Goal: Information Seeking & Learning: Find specific fact

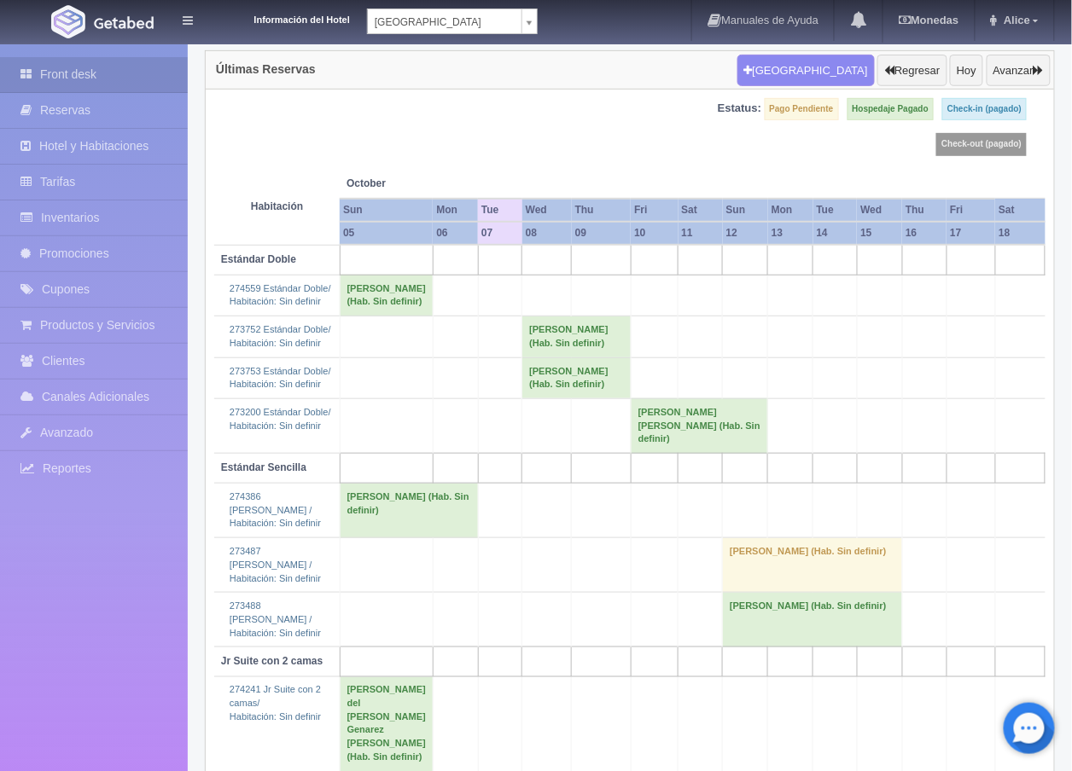
scroll to position [515, 0]
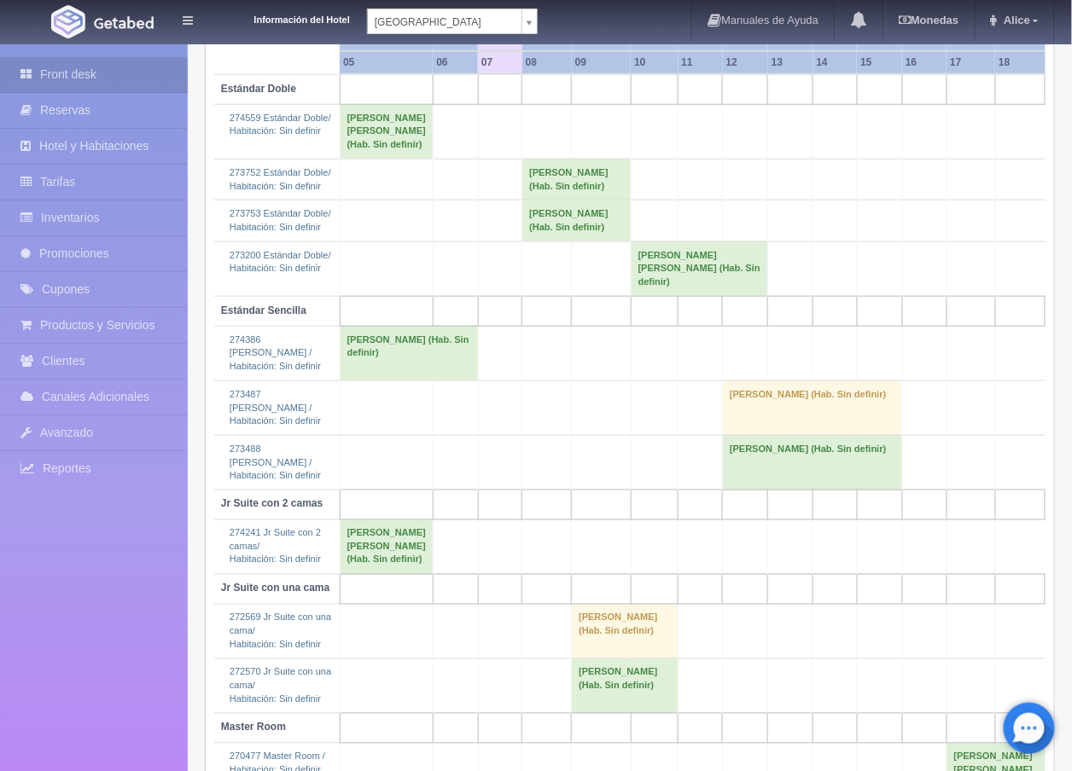
scroll to position [40, 0]
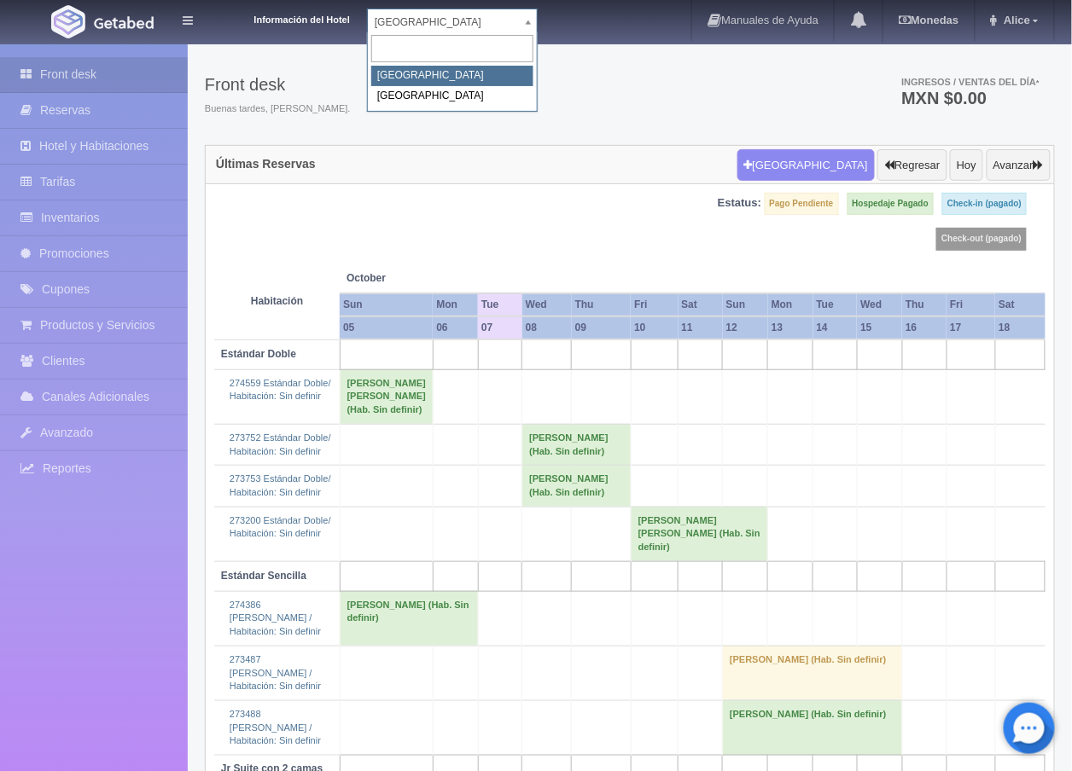
click at [532, 23] on body "Información del Hotel Hotel Plaza Campeche Hotel Plaza Campeche Hotel Plaza Col…" at bounding box center [536, 624] width 1072 height 1242
select select "375"
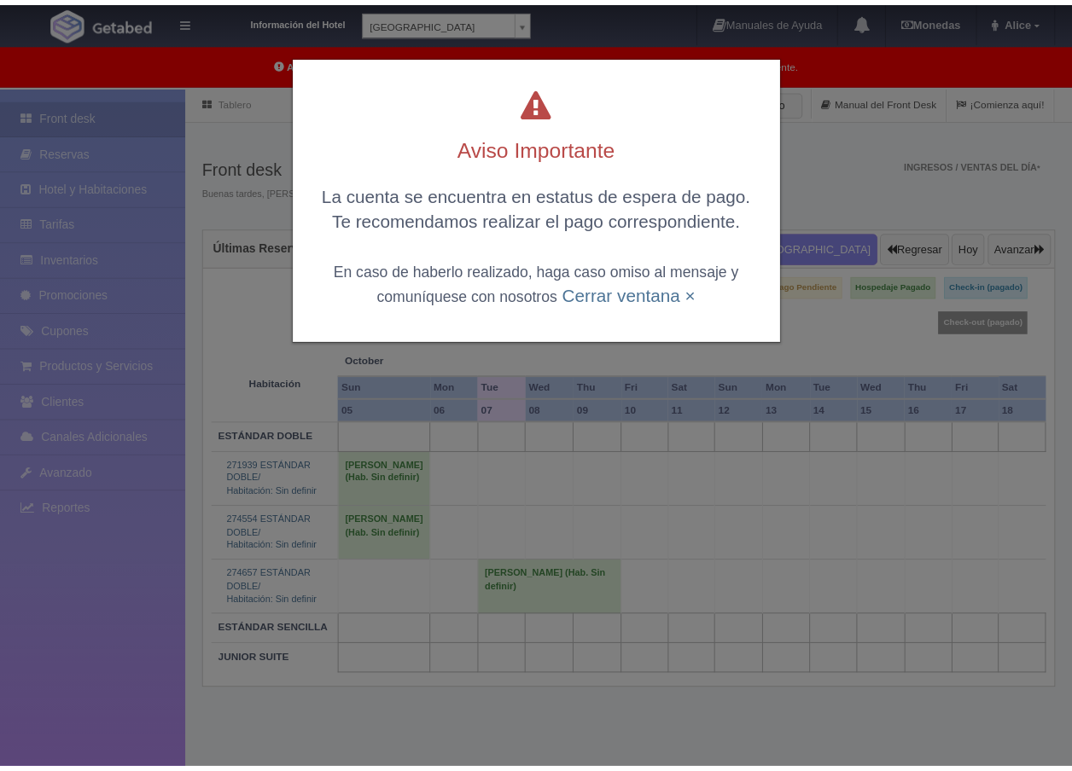
scroll to position [83, 0]
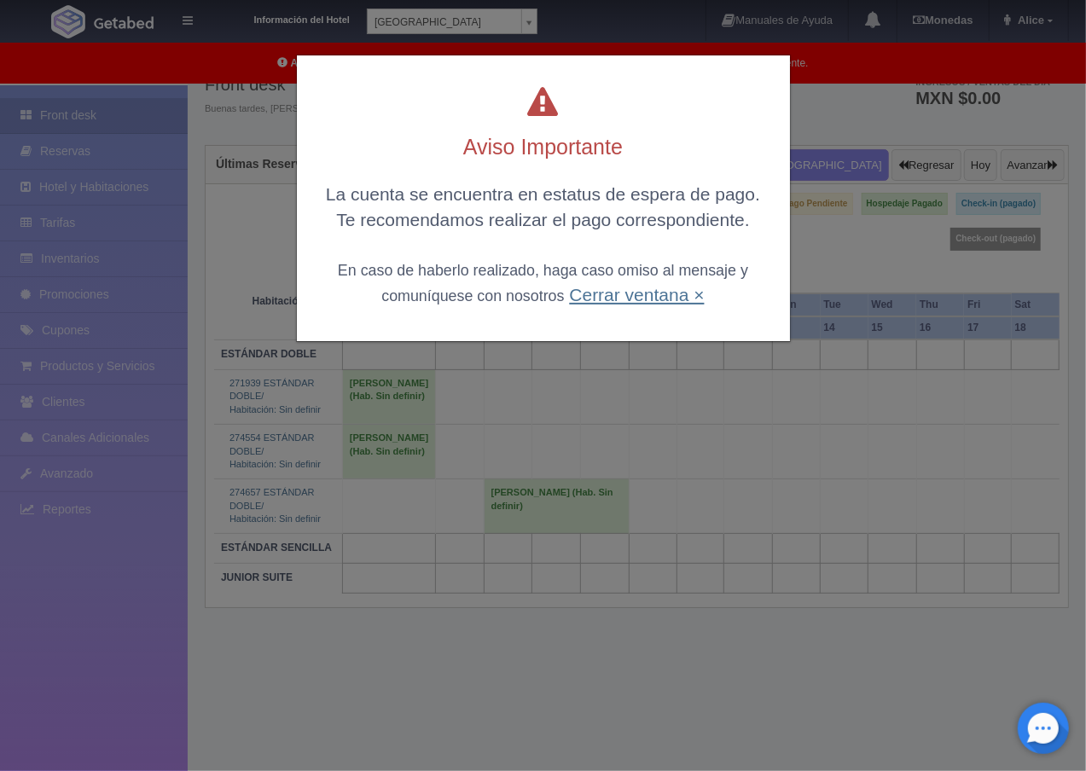
click at [636, 294] on link "Cerrar ventana ×" at bounding box center [636, 295] width 135 height 20
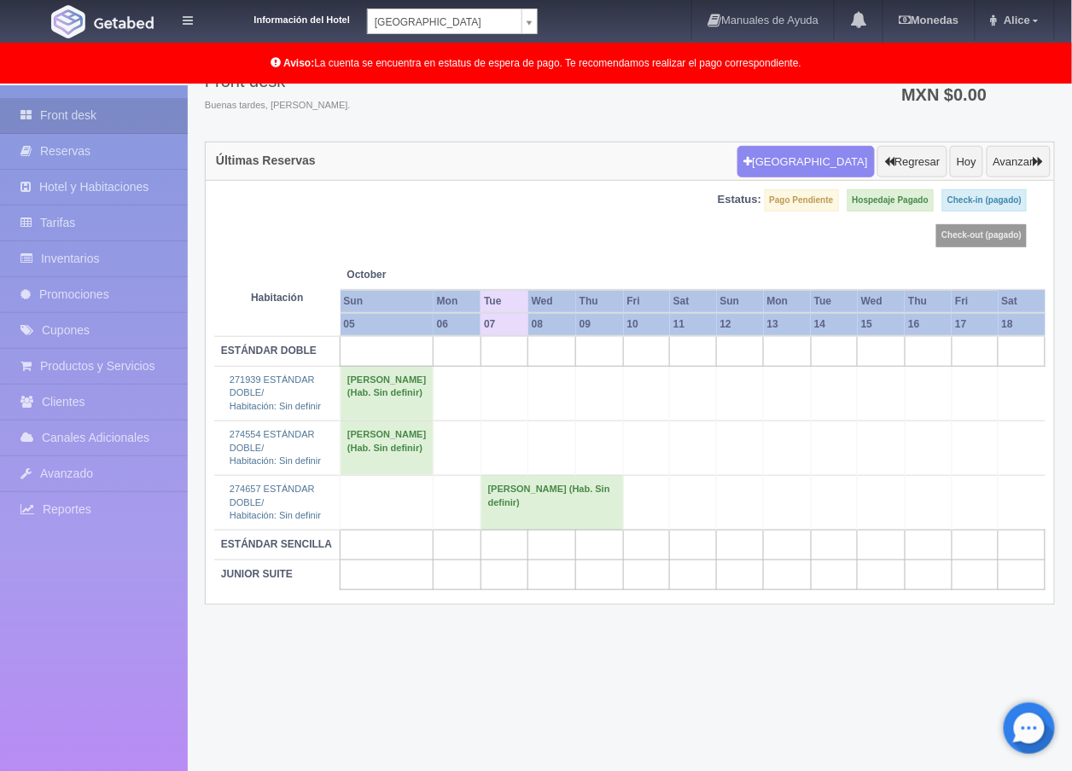
scroll to position [87, 0]
click at [480, 529] on td "[PERSON_NAME] (Hab. Sin definir)" at bounding box center [551, 501] width 143 height 55
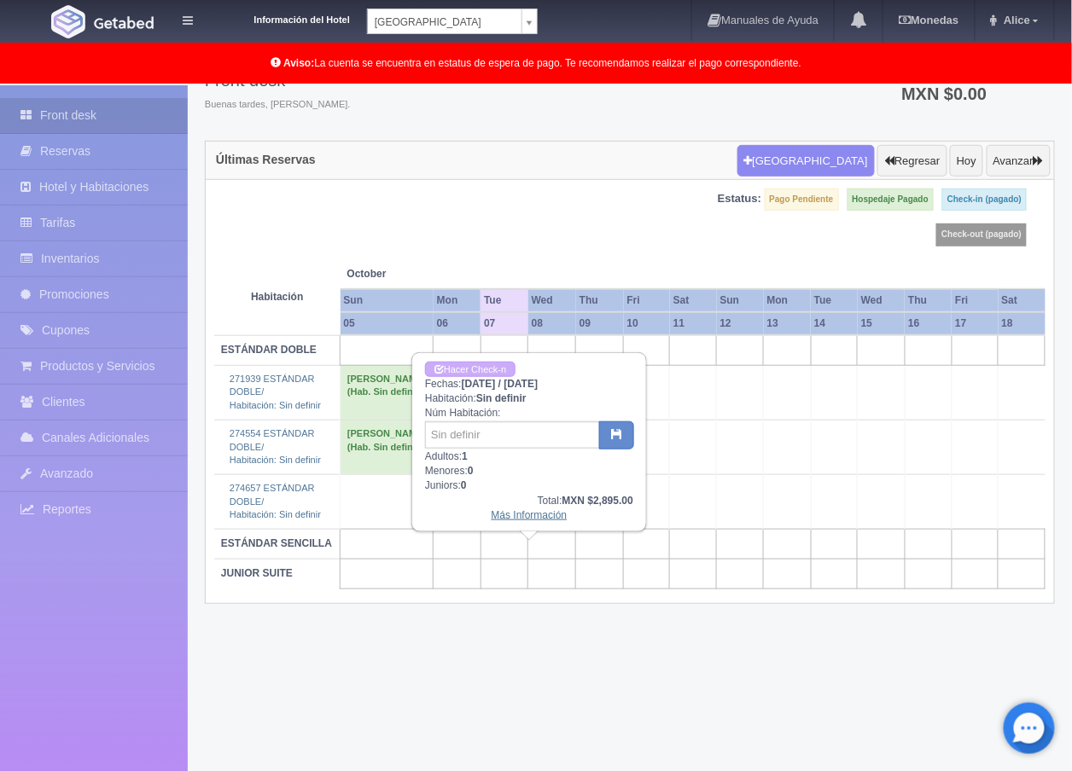
click at [513, 509] on link "Más Información" at bounding box center [530, 515] width 76 height 12
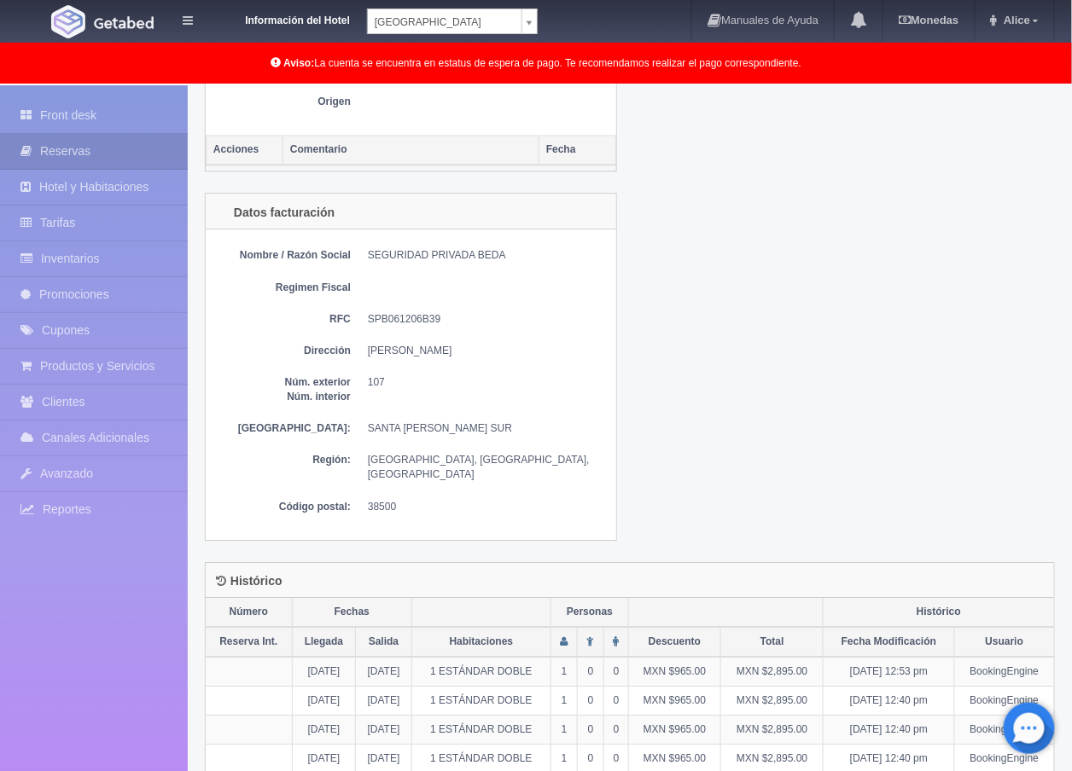
scroll to position [978, 0]
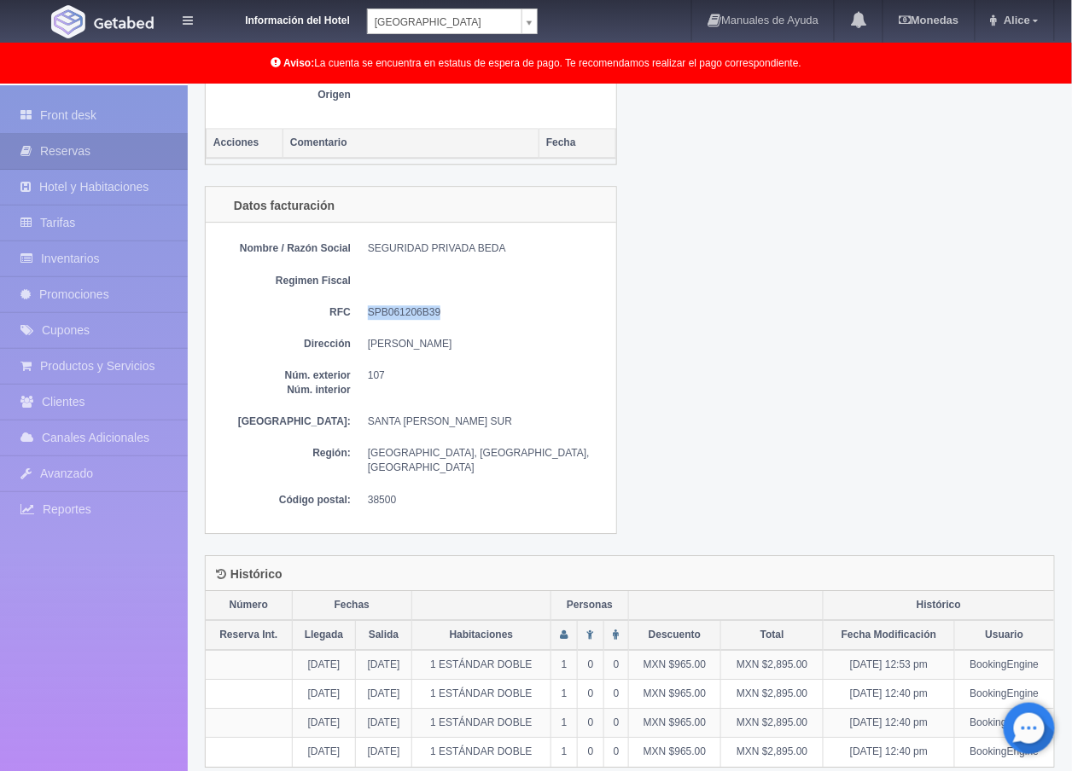
drag, startPoint x: 451, startPoint y: 311, endPoint x: 360, endPoint y: 311, distance: 90.5
click at [360, 311] on dl "RFC SPB061206B39" at bounding box center [410, 312] width 393 height 15
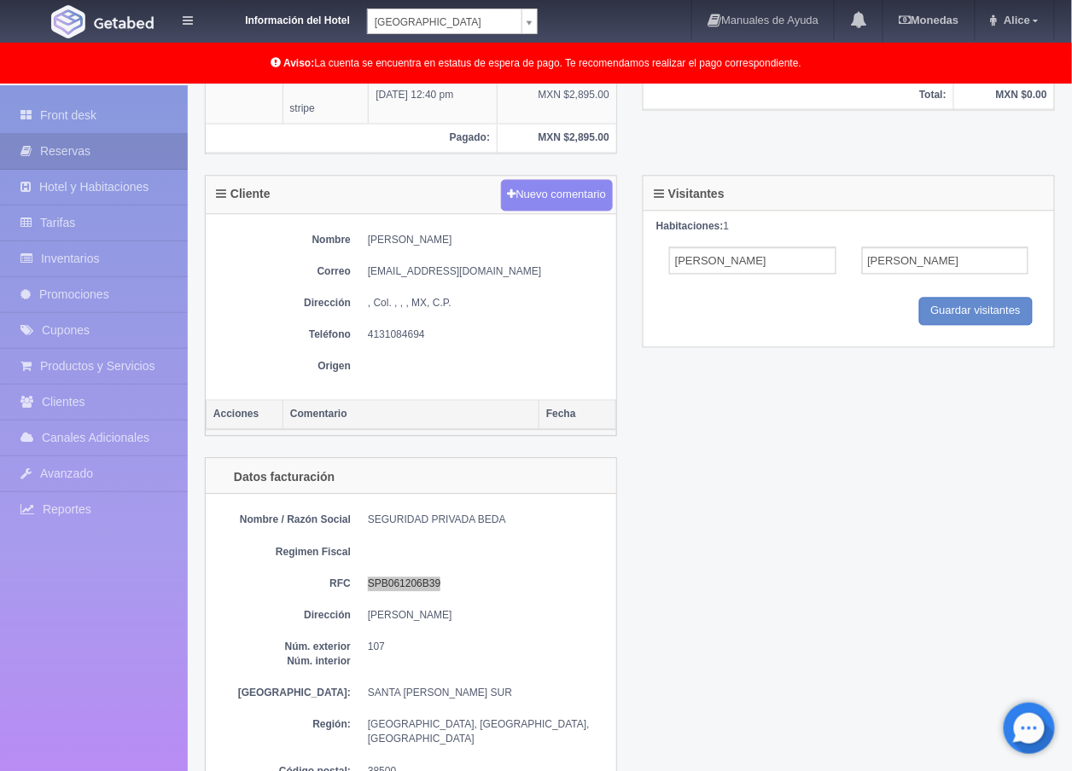
scroll to position [694, 0]
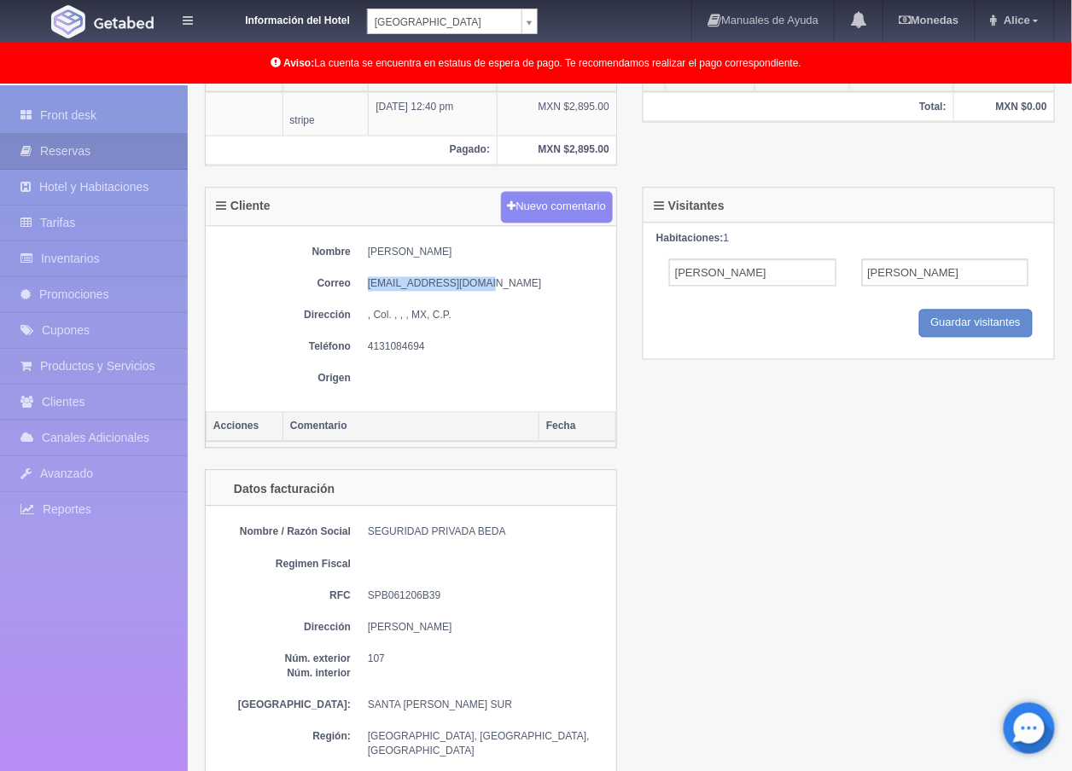
drag, startPoint x: 368, startPoint y: 280, endPoint x: 479, endPoint y: 283, distance: 111.0
click at [479, 283] on dd "grupobeda@hotmail.com" at bounding box center [488, 284] width 240 height 15
copy dd "grupobeda@hotmail.com"
click at [482, 290] on dd "grupobeda@hotmail.com" at bounding box center [488, 284] width 240 height 15
drag, startPoint x: 483, startPoint y: 283, endPoint x: 369, endPoint y: 288, distance: 113.6
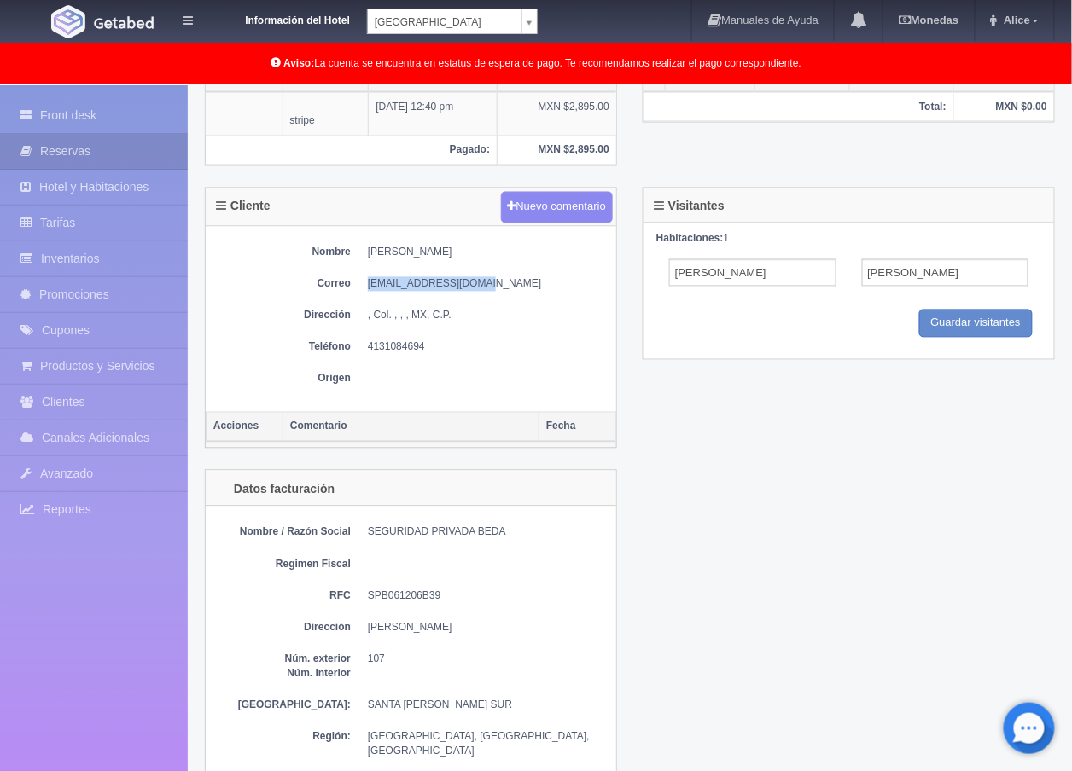
click at [369, 288] on dd "grupobeda@hotmail.com" at bounding box center [488, 284] width 240 height 15
copy dd "grupobeda@hotmail.com"
drag, startPoint x: 369, startPoint y: 589, endPoint x: 439, endPoint y: 593, distance: 70.1
click at [439, 593] on dd "SPB061206B39" at bounding box center [488, 597] width 240 height 15
copy dd "SPB061206B39"
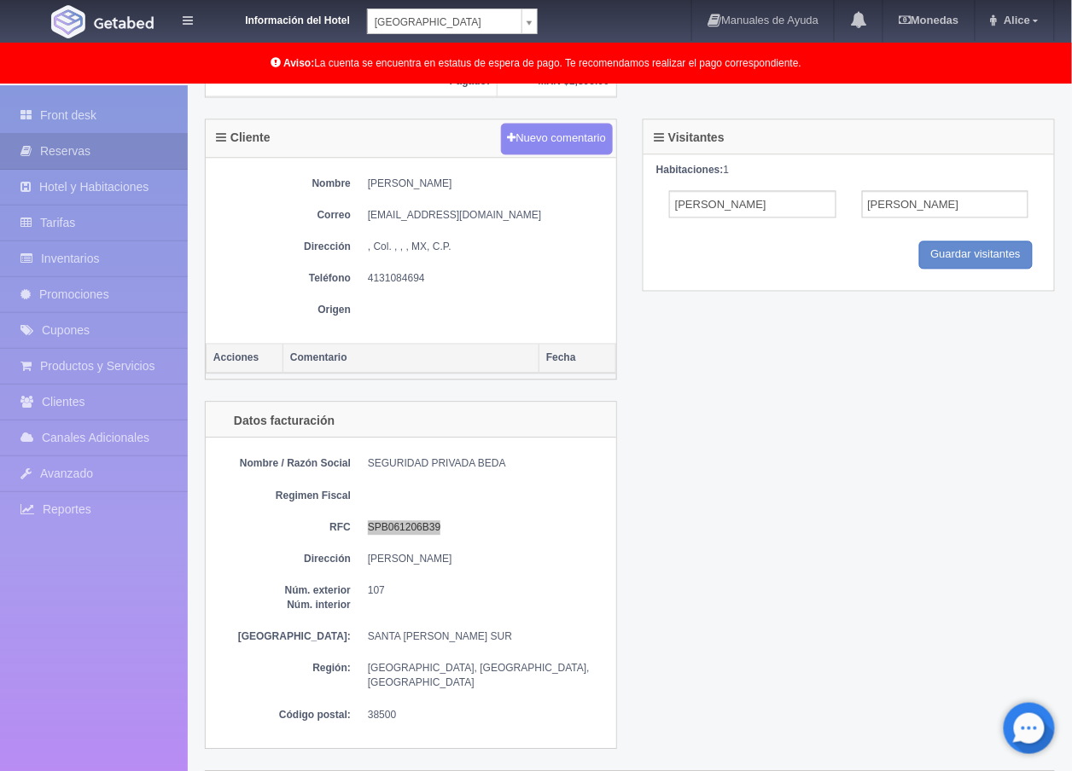
scroll to position [883, 0]
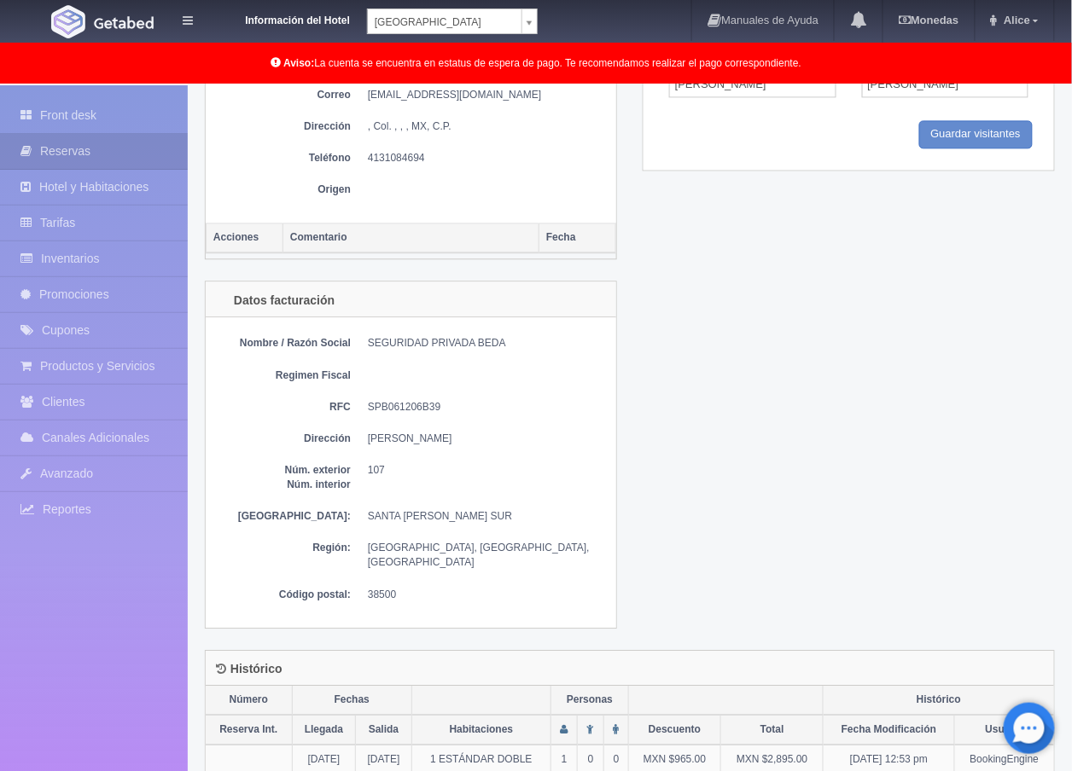
click at [360, 370] on dl "Regimen Fiscal" at bounding box center [410, 376] width 393 height 15
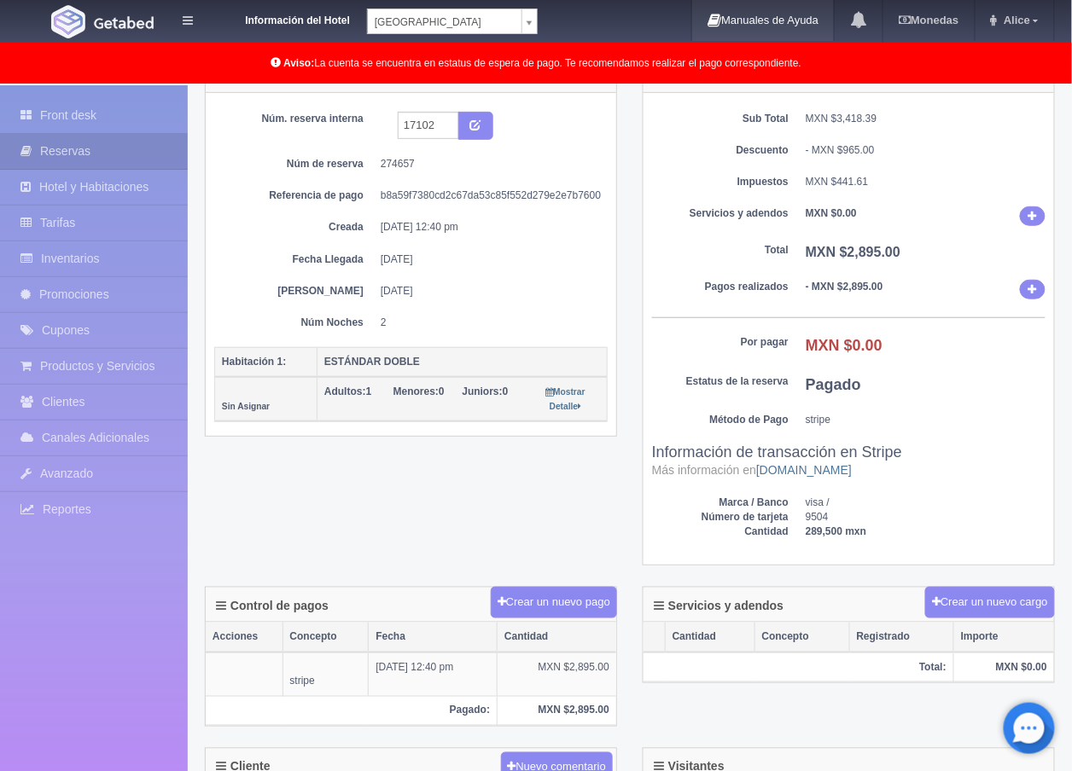
scroll to position [0, 0]
